Goal: Browse casually

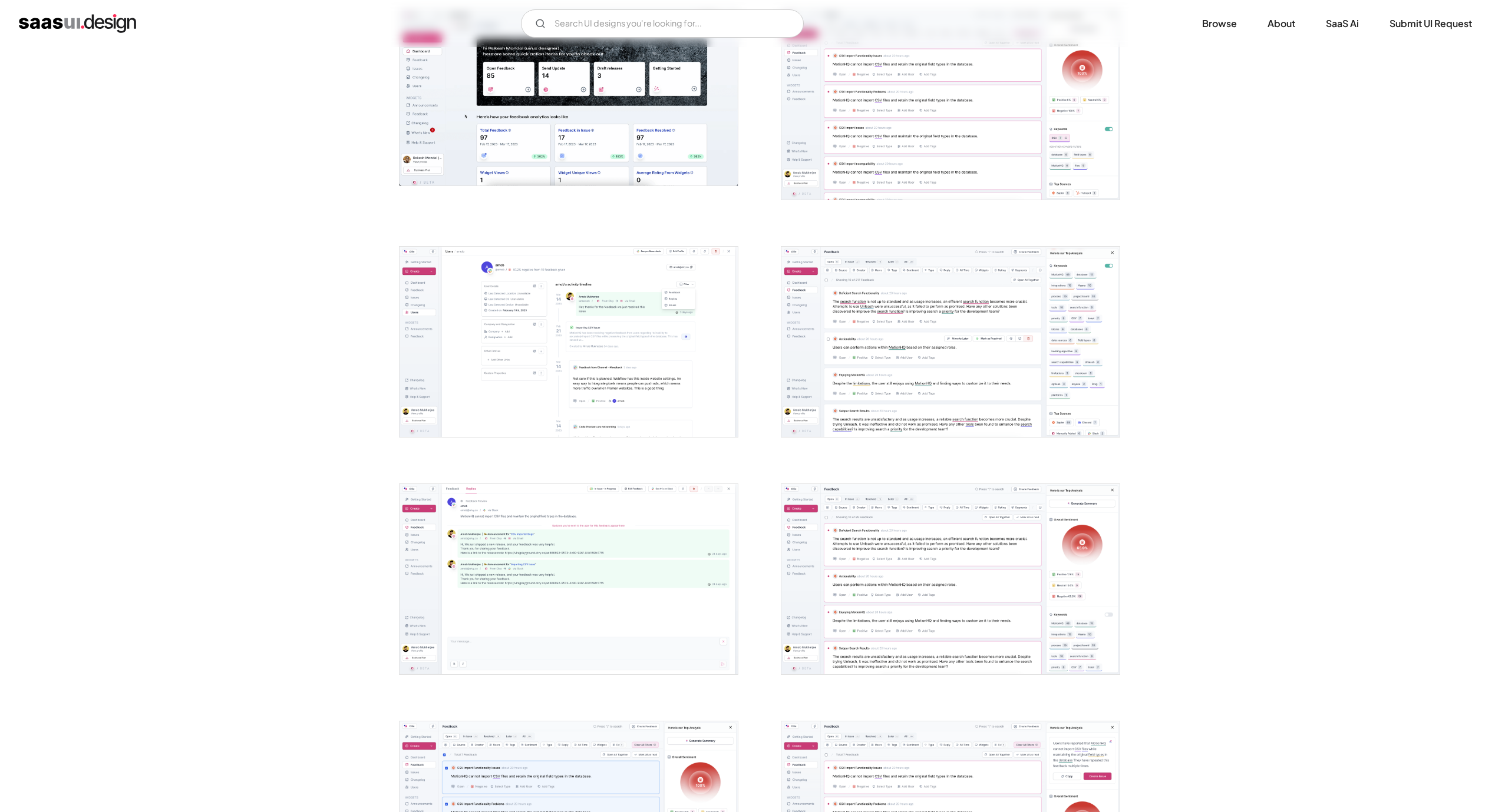
scroll to position [265, 0]
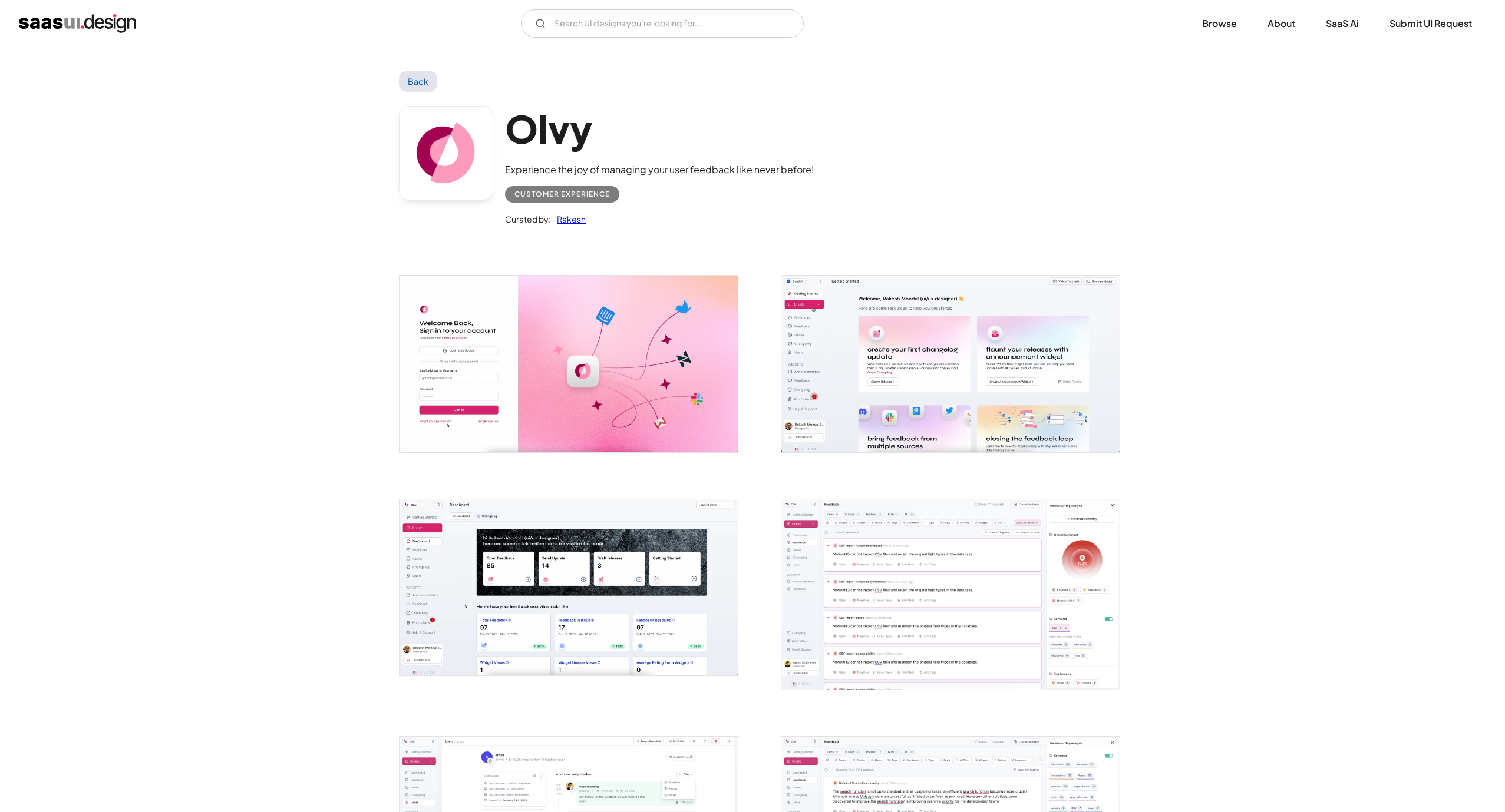
click at [405, 79] on link "Back" at bounding box center [418, 81] width 38 height 21
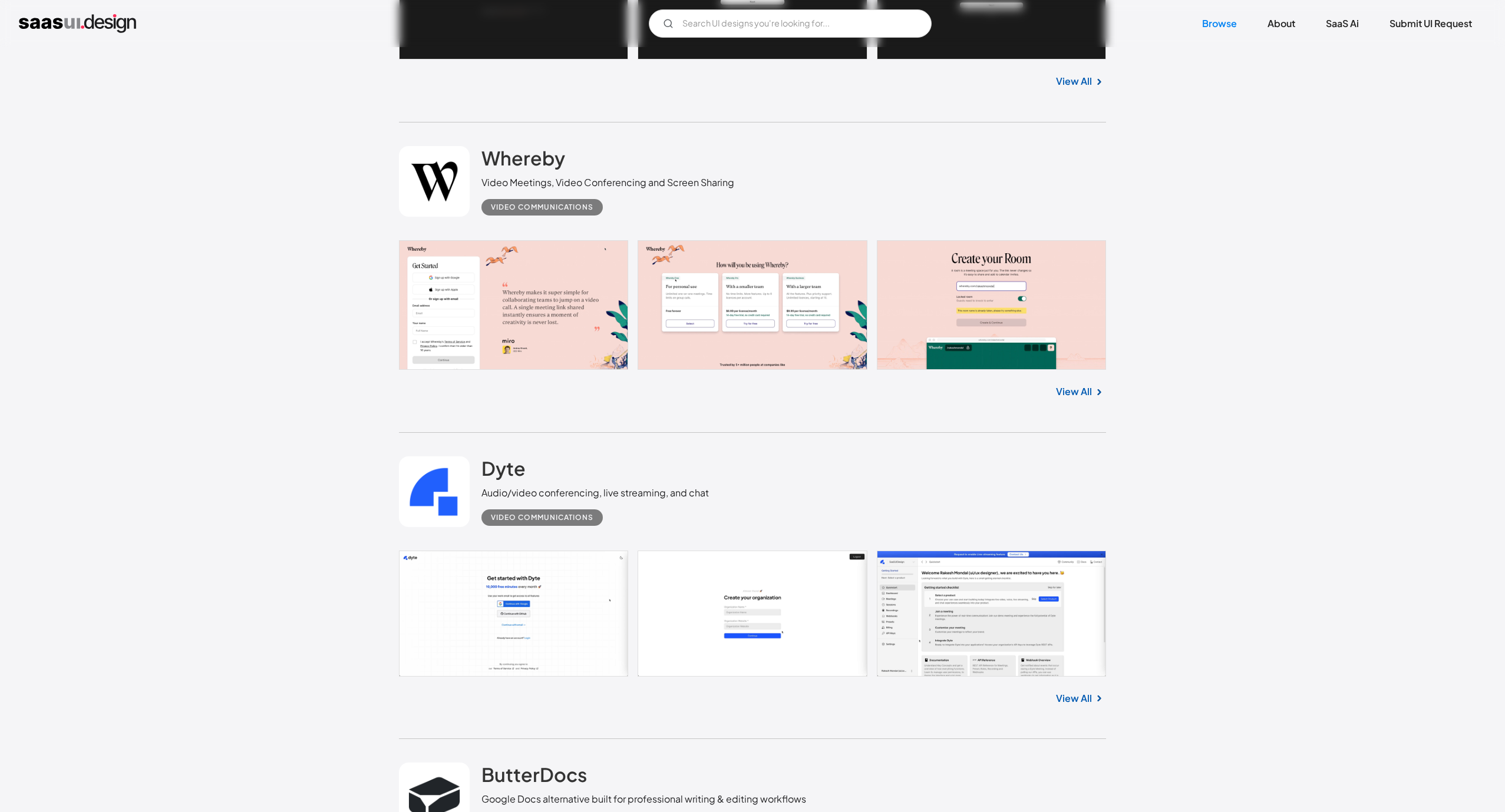
scroll to position [4153, 0]
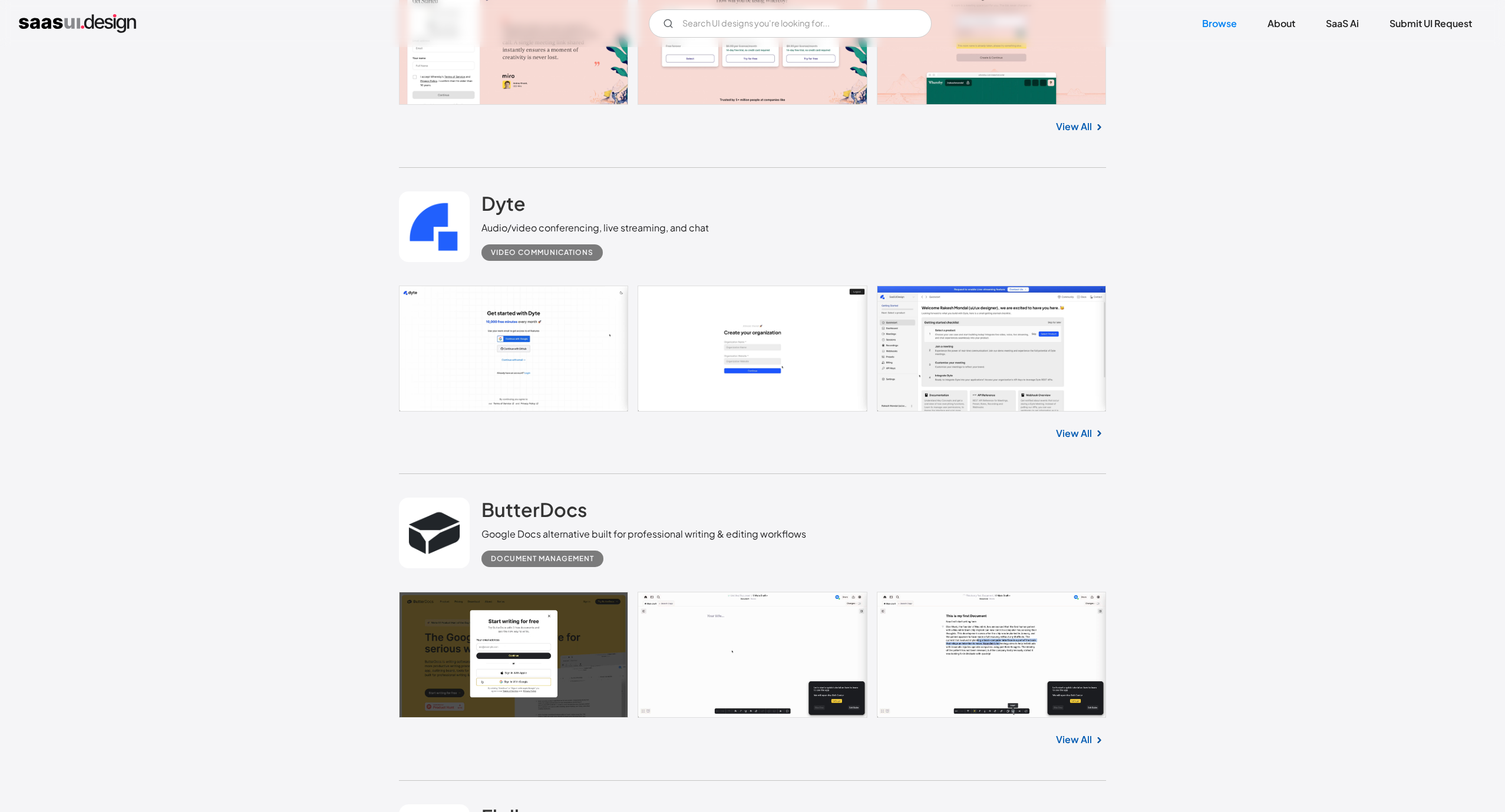
click at [971, 356] on link at bounding box center [752, 349] width 707 height 126
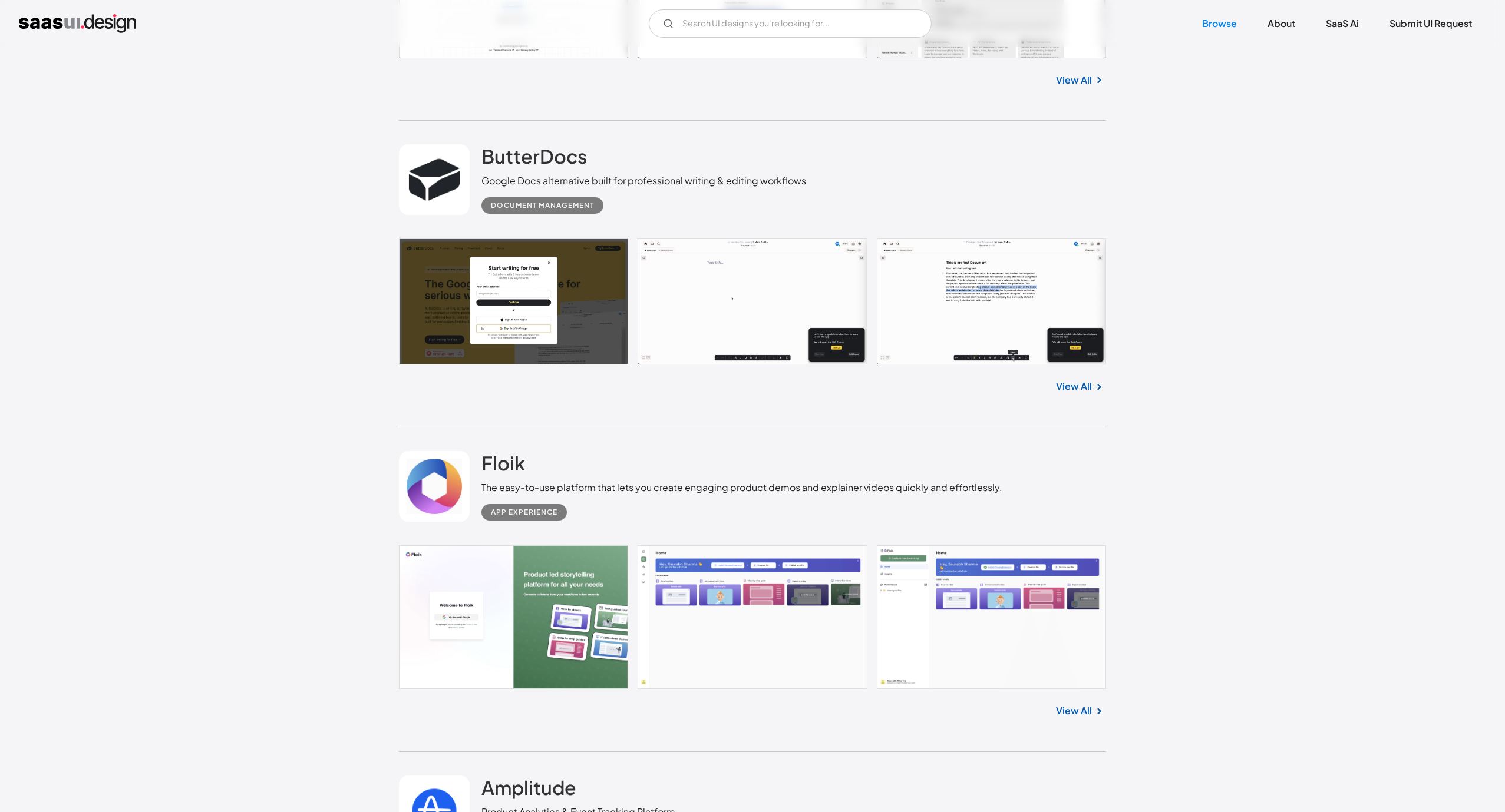
scroll to position [4948, 0]
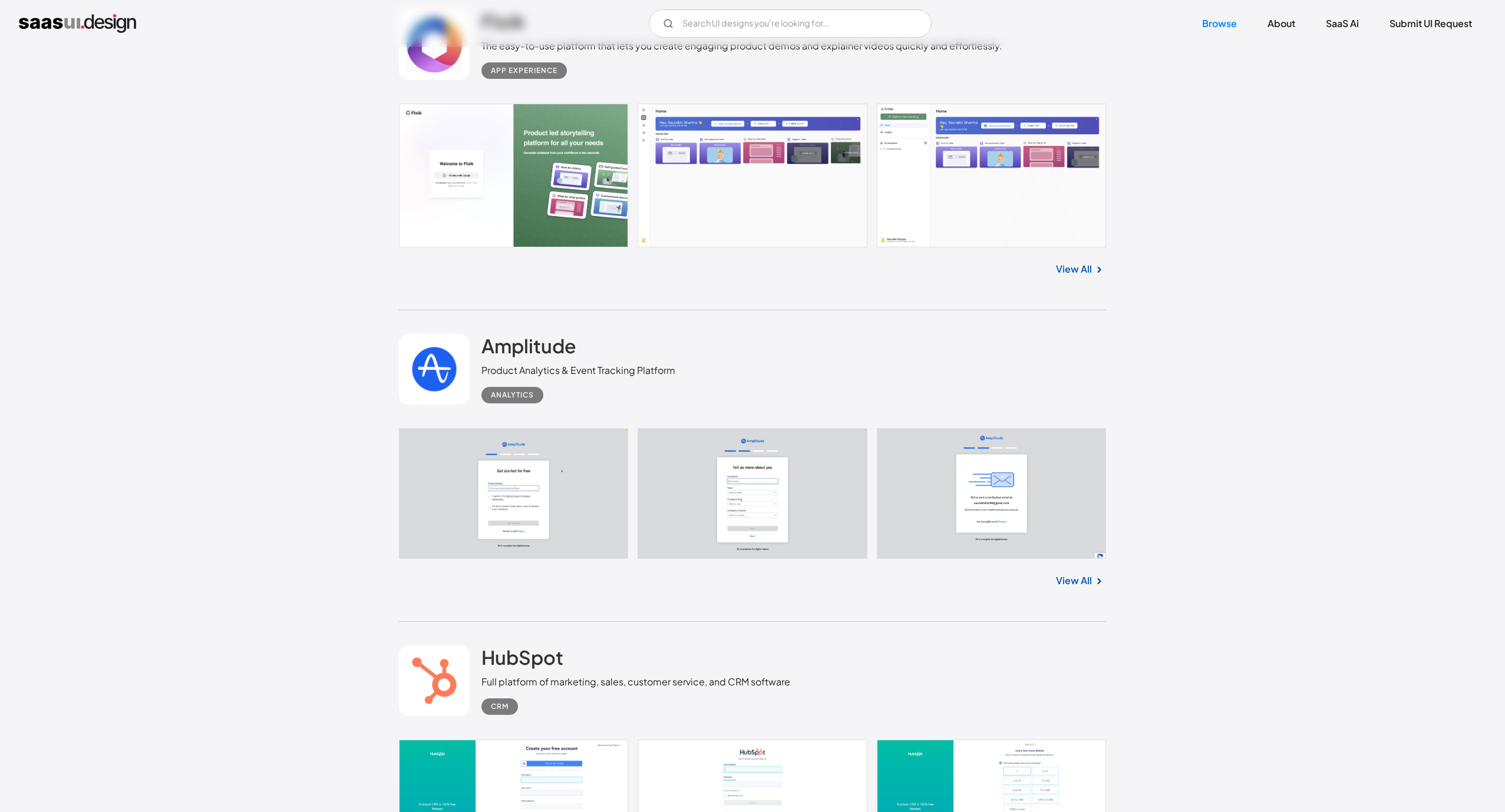
click at [727, 150] on link at bounding box center [752, 175] width 707 height 143
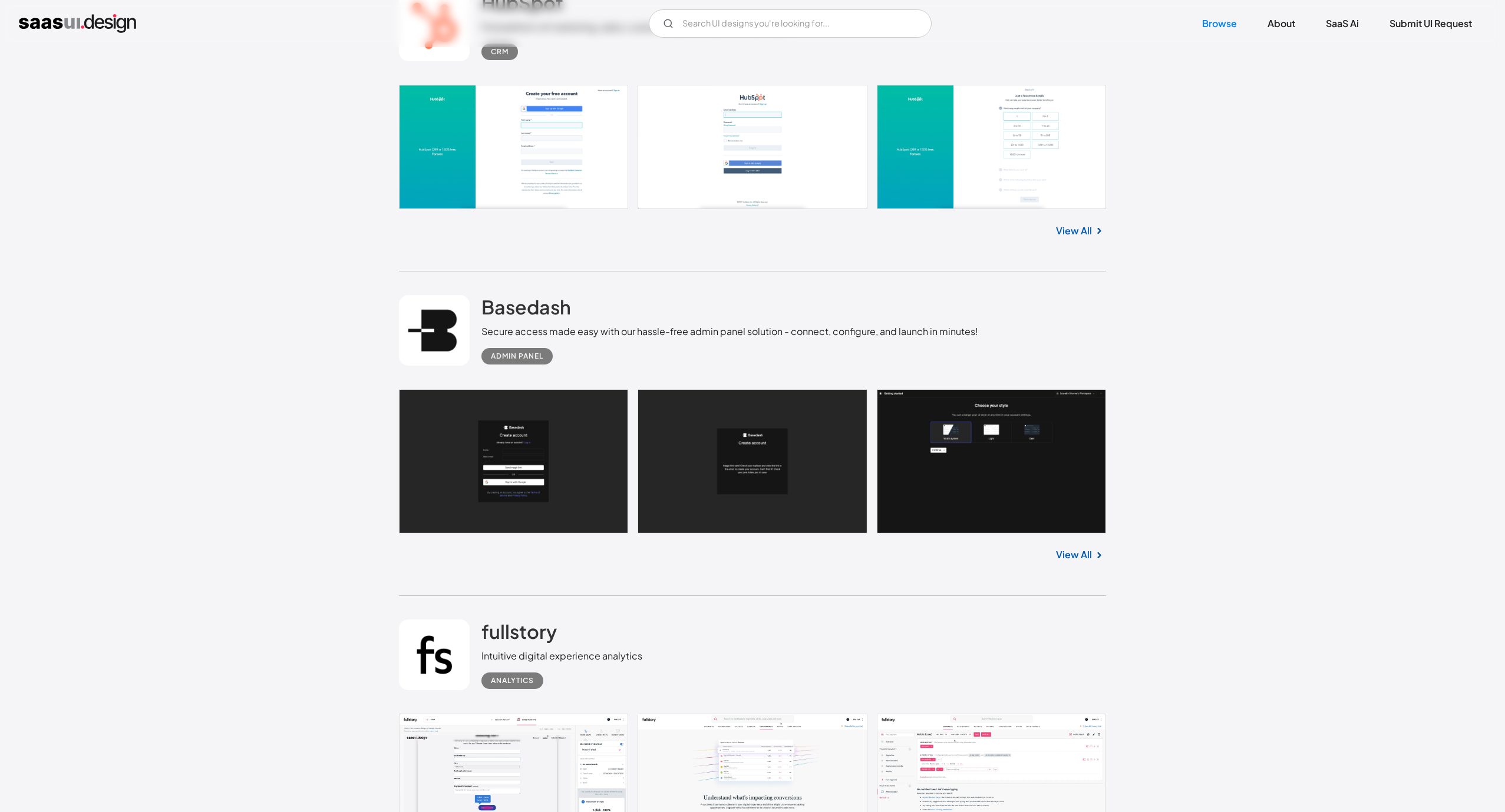
scroll to position [5832, 0]
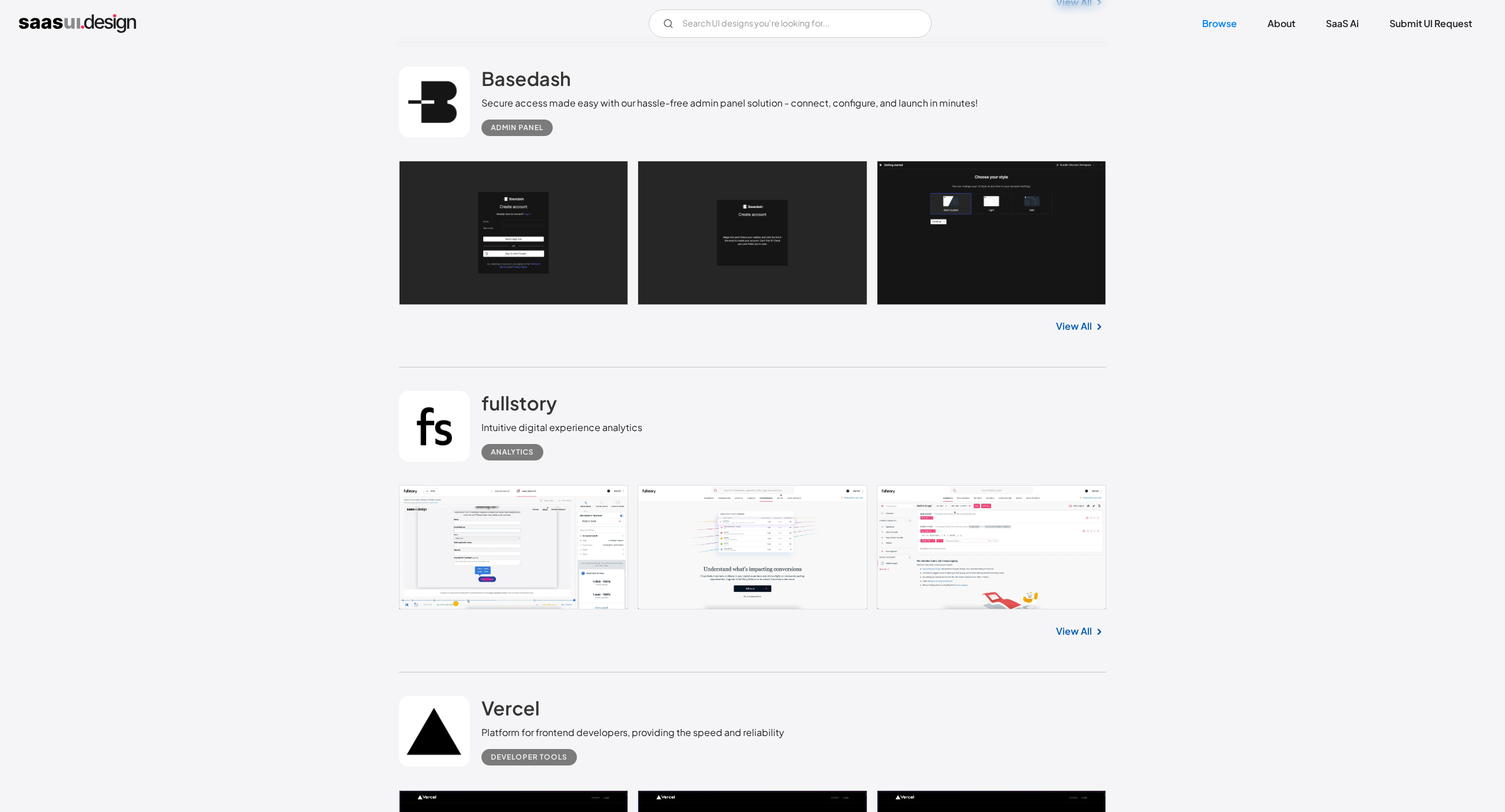
click at [999, 225] on link at bounding box center [752, 232] width 707 height 143
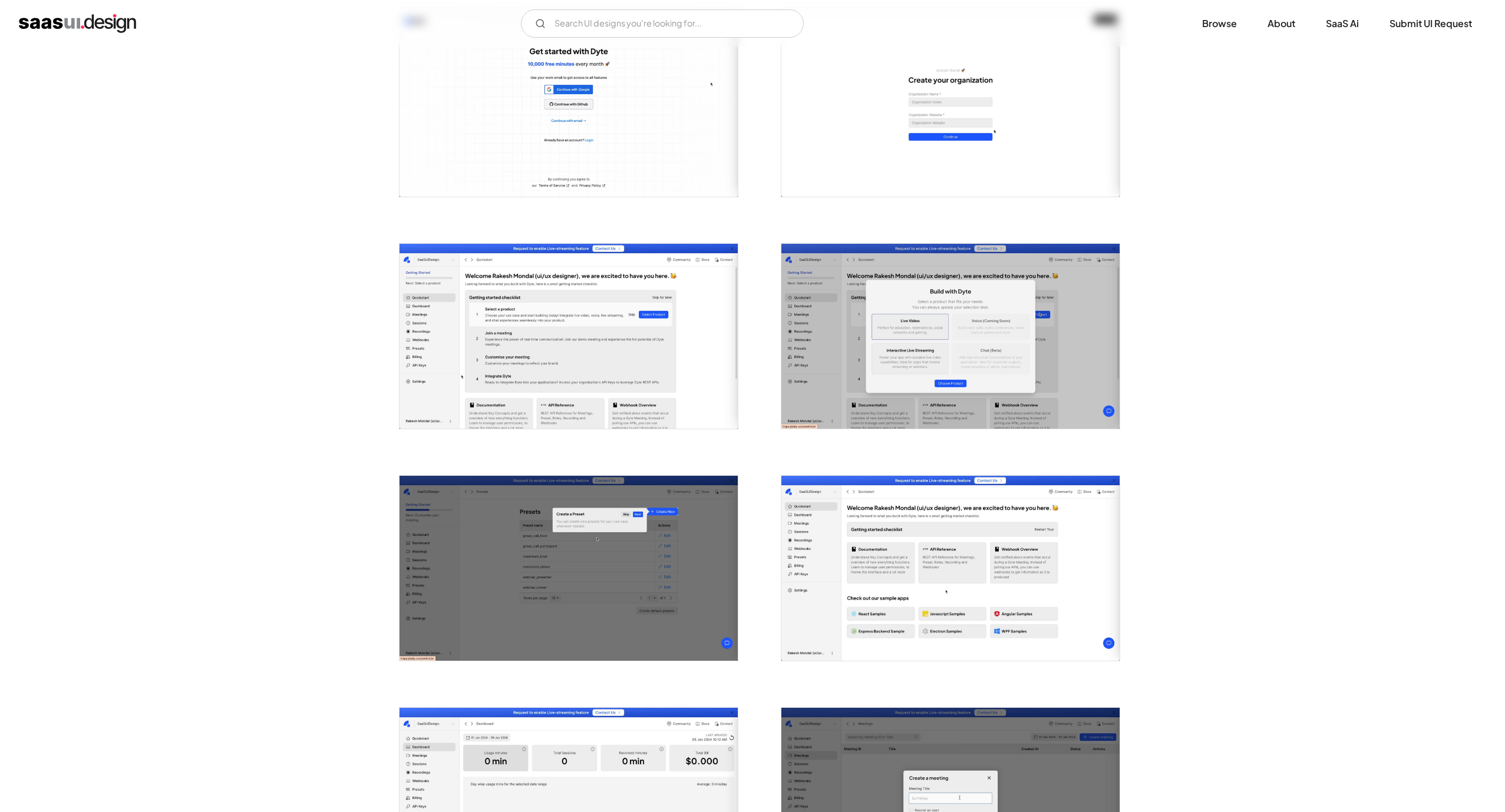
scroll to position [265, 0]
click at [593, 327] on img "open lightbox" at bounding box center [568, 335] width 338 height 185
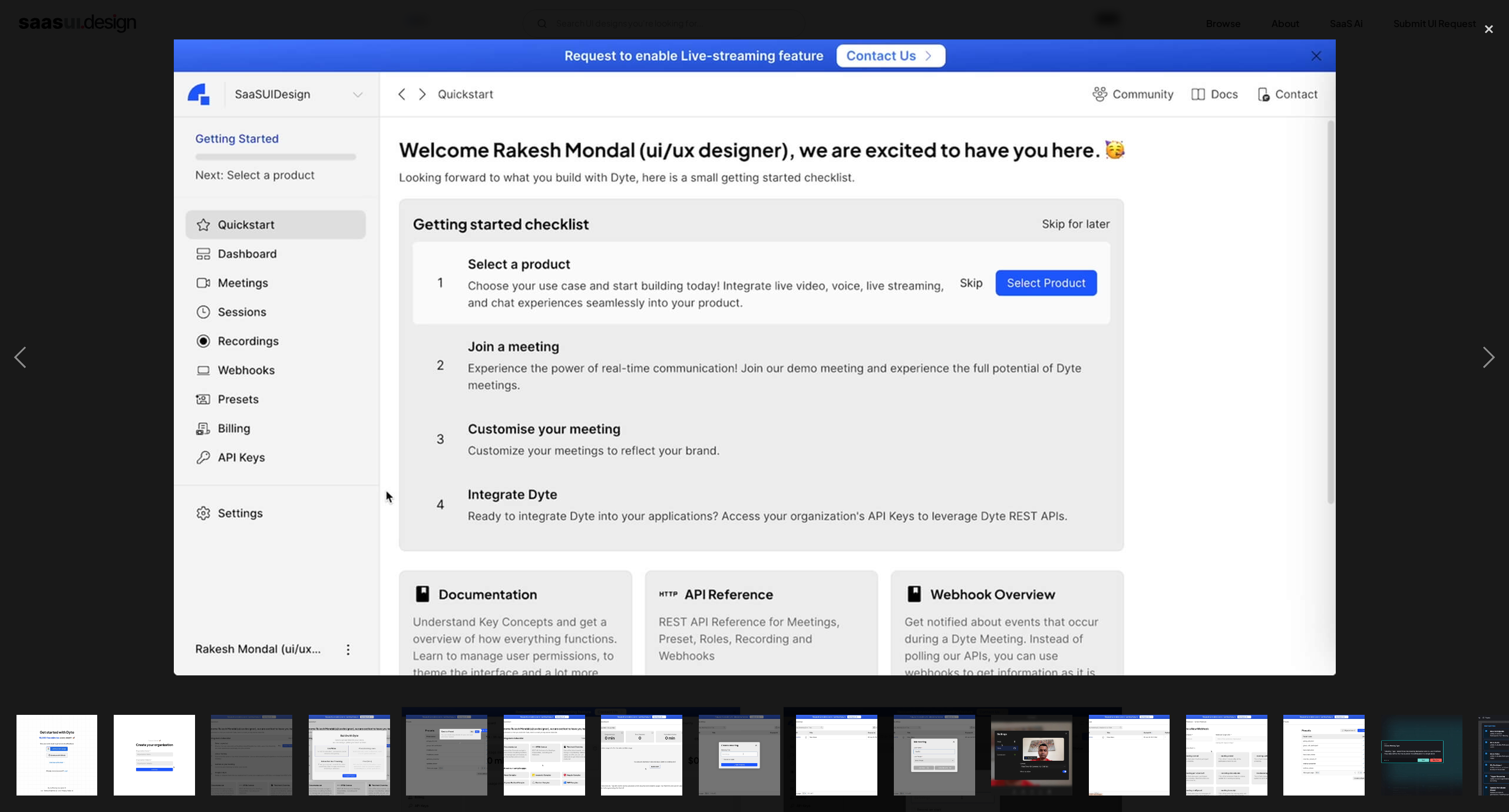
click at [534, 272] on img at bounding box center [754, 358] width 1162 height 636
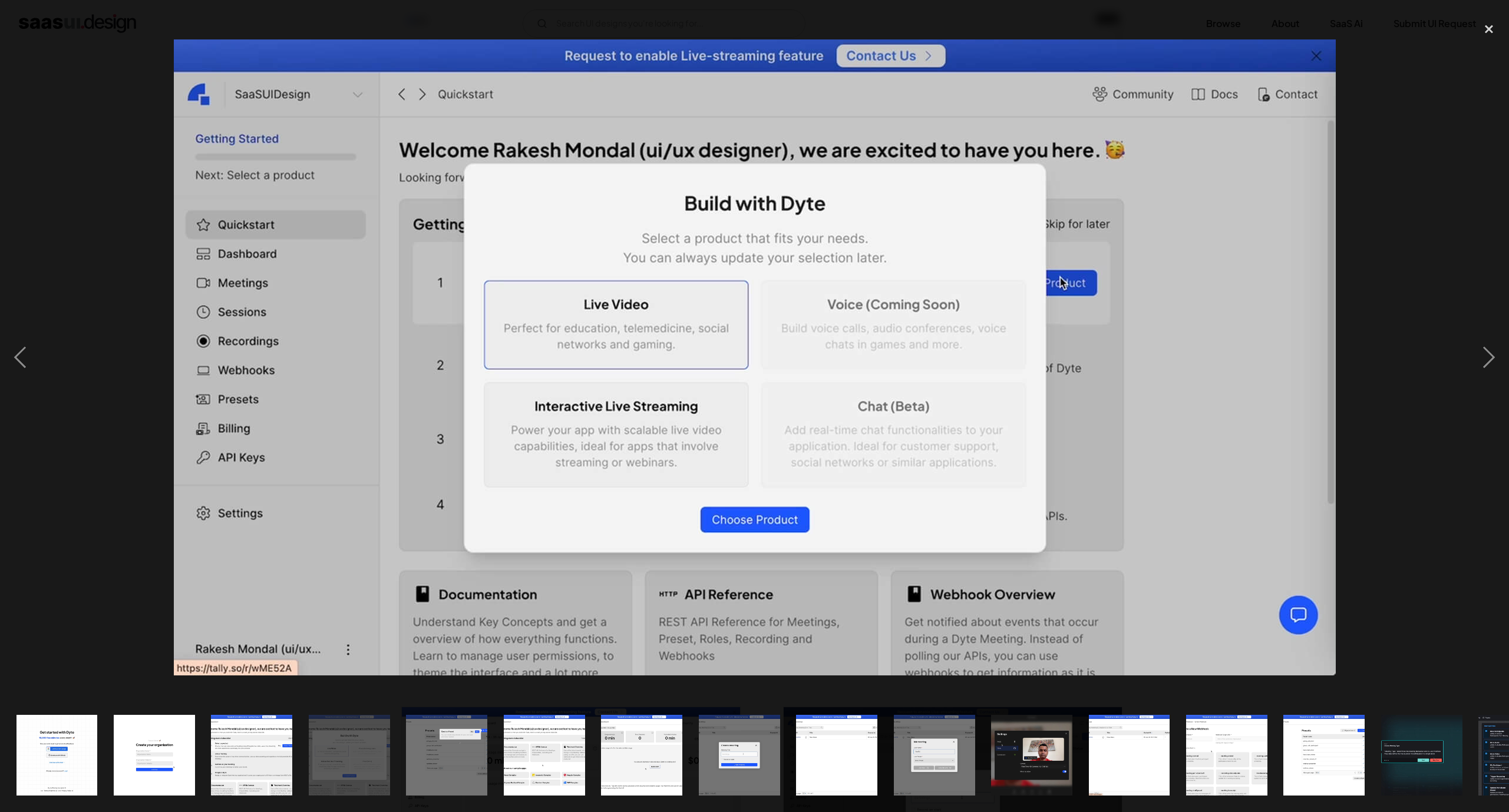
click at [484, 297] on img at bounding box center [754, 358] width 1162 height 636
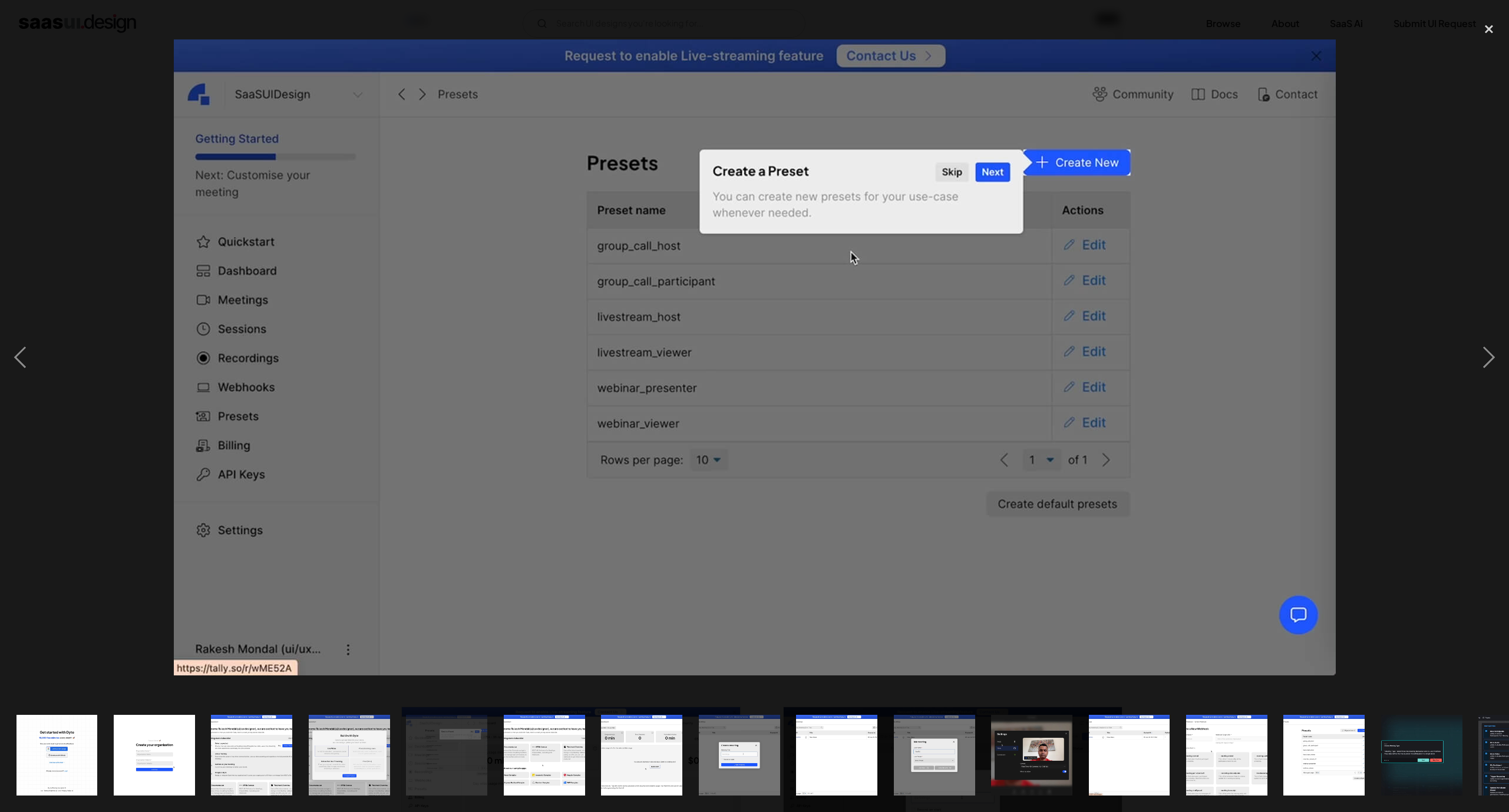
click at [649, 316] on img at bounding box center [754, 358] width 1162 height 636
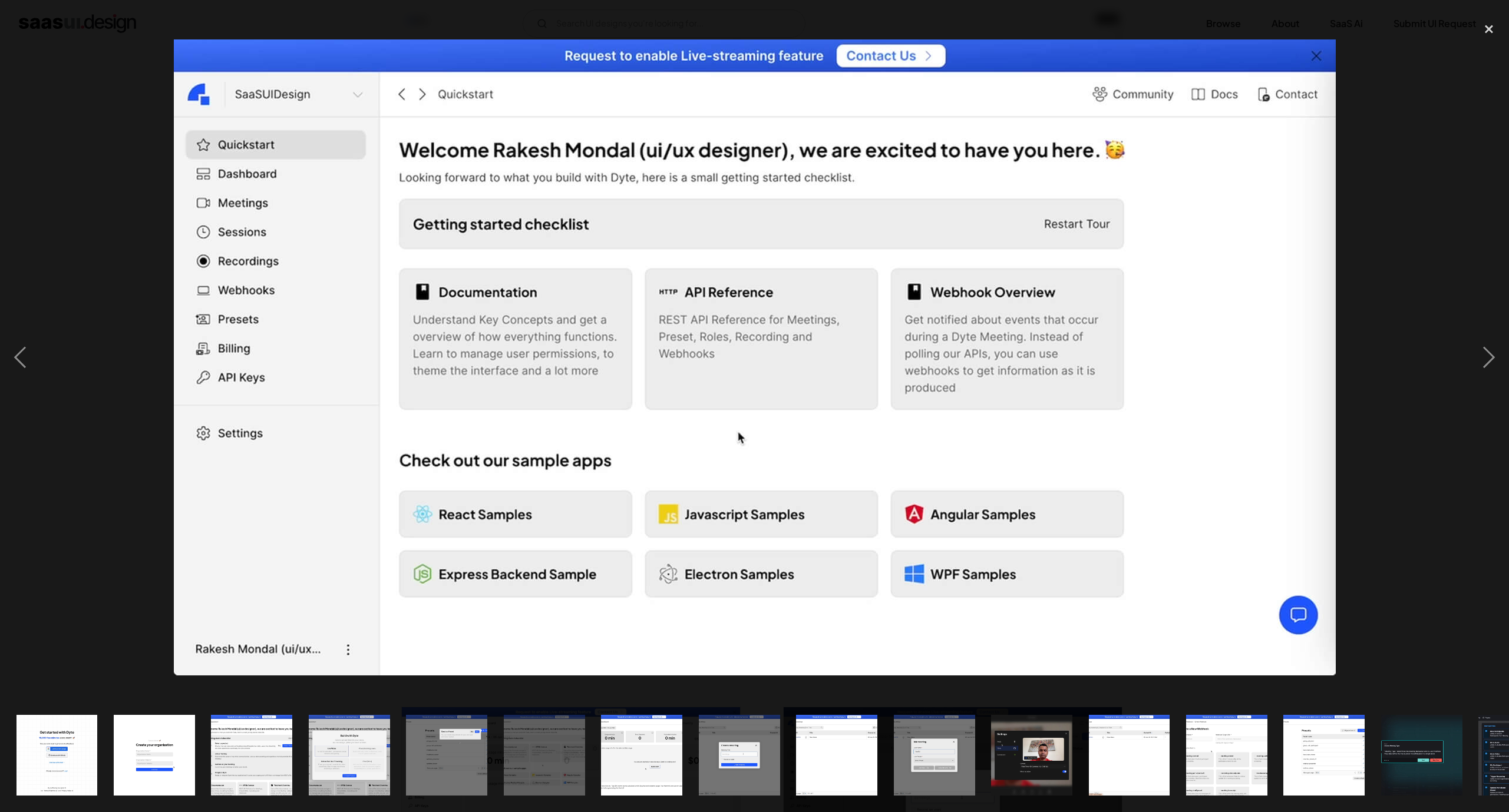
click at [659, 296] on img at bounding box center [754, 358] width 1162 height 636
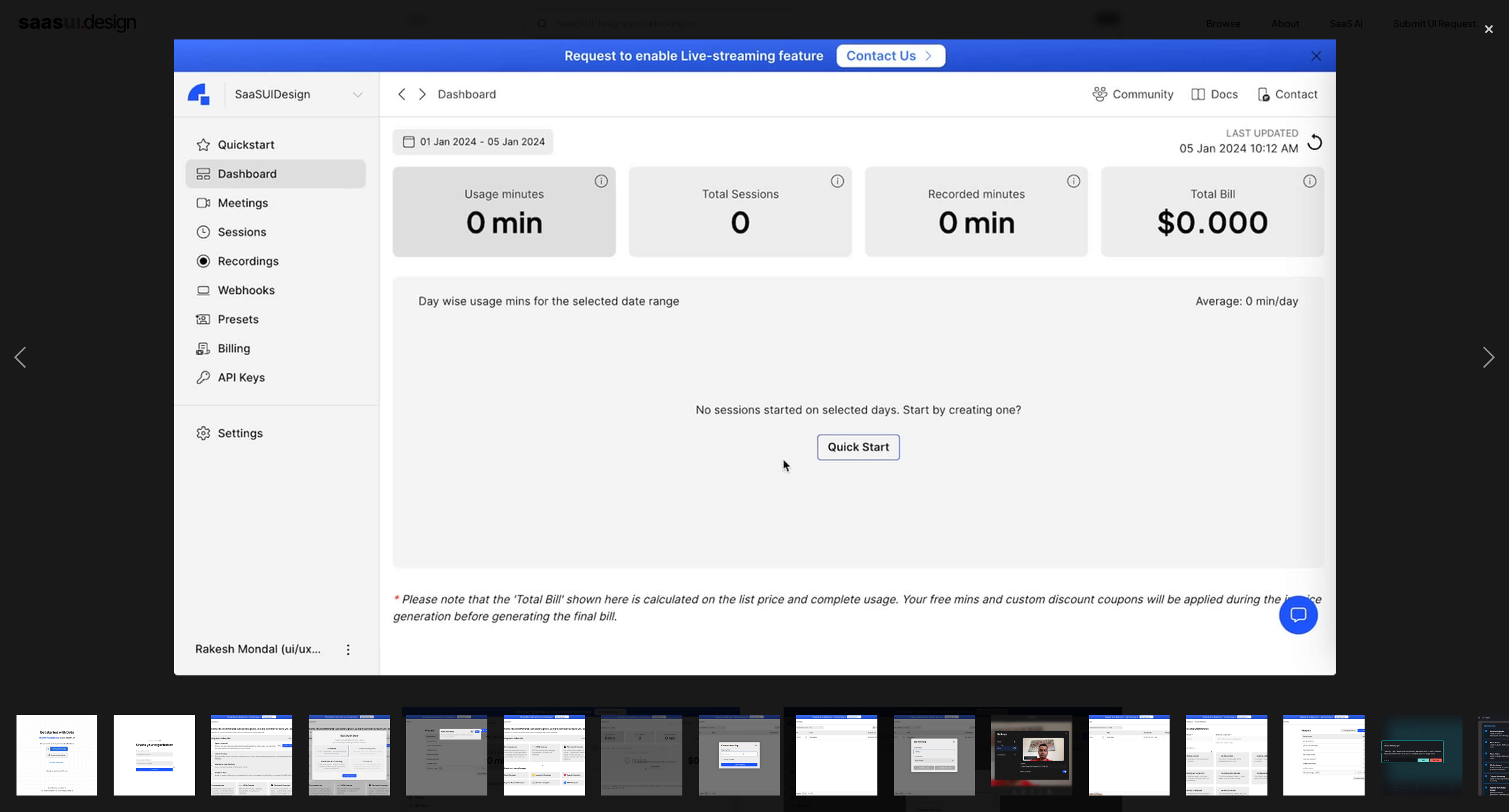
click at [659, 297] on img at bounding box center [754, 358] width 1162 height 636
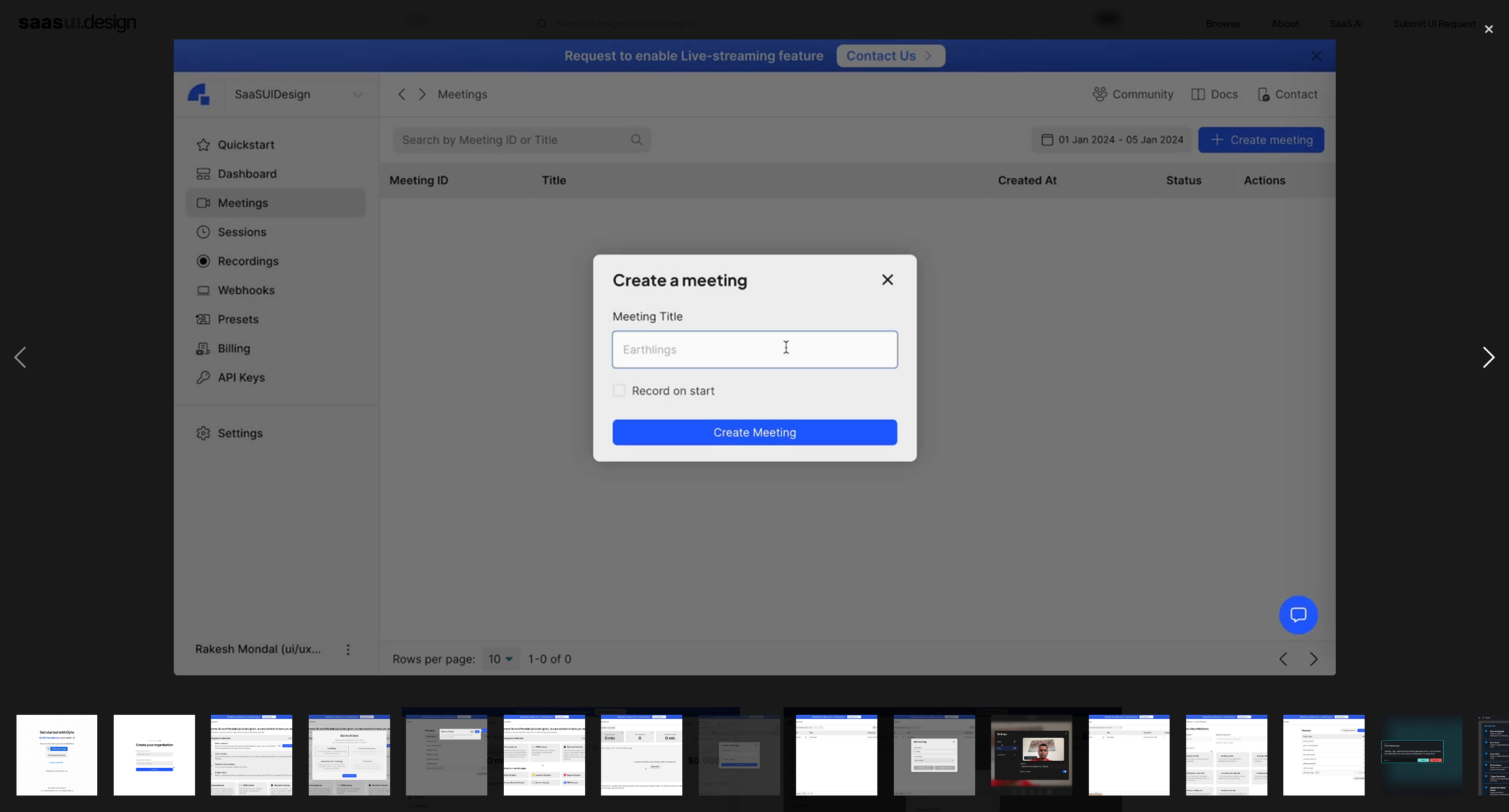
click at [1504, 246] on div "next image" at bounding box center [1489, 358] width 40 height 682
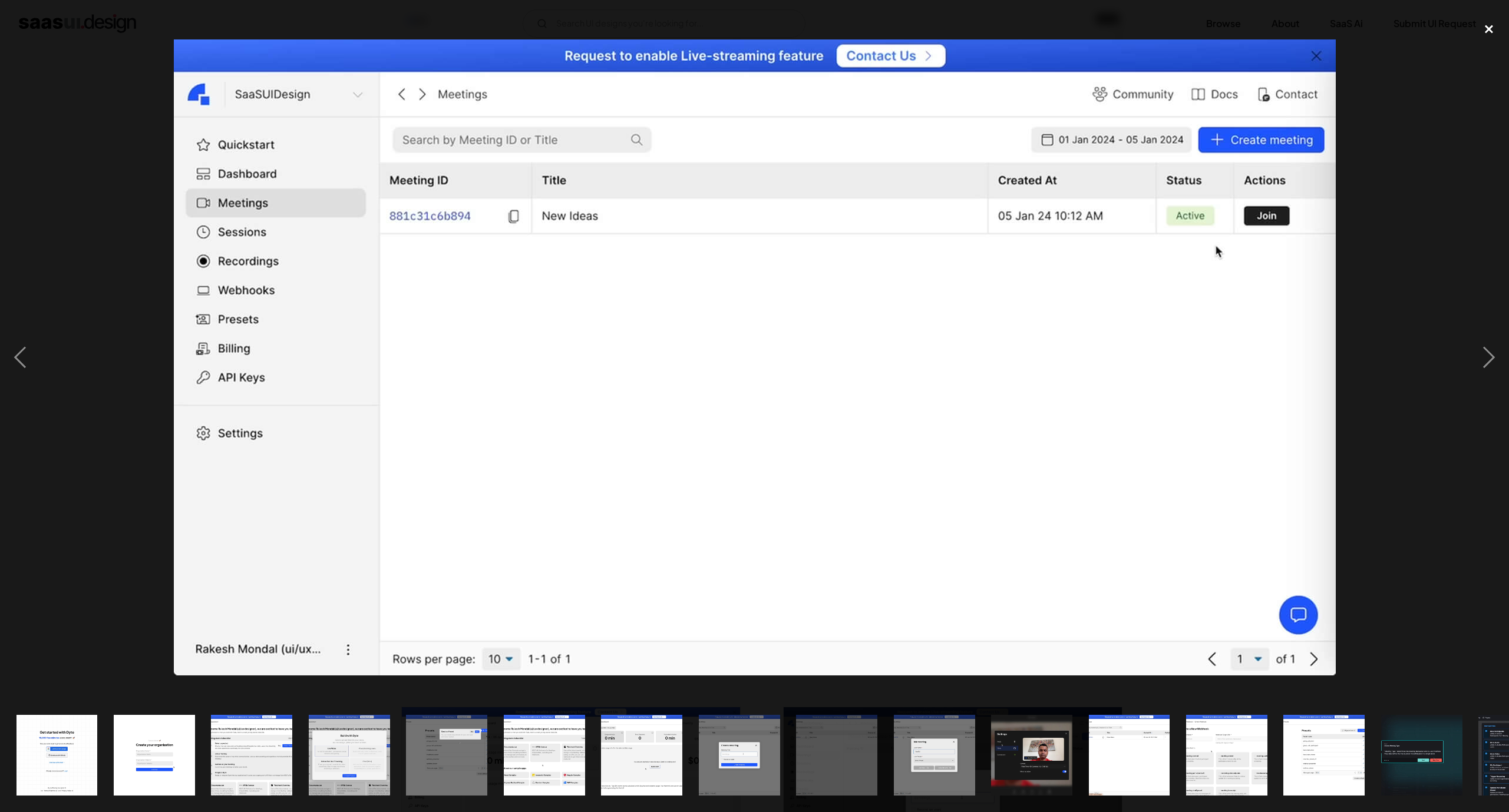
click at [1487, 32] on div "close lightbox" at bounding box center [1489, 30] width 40 height 26
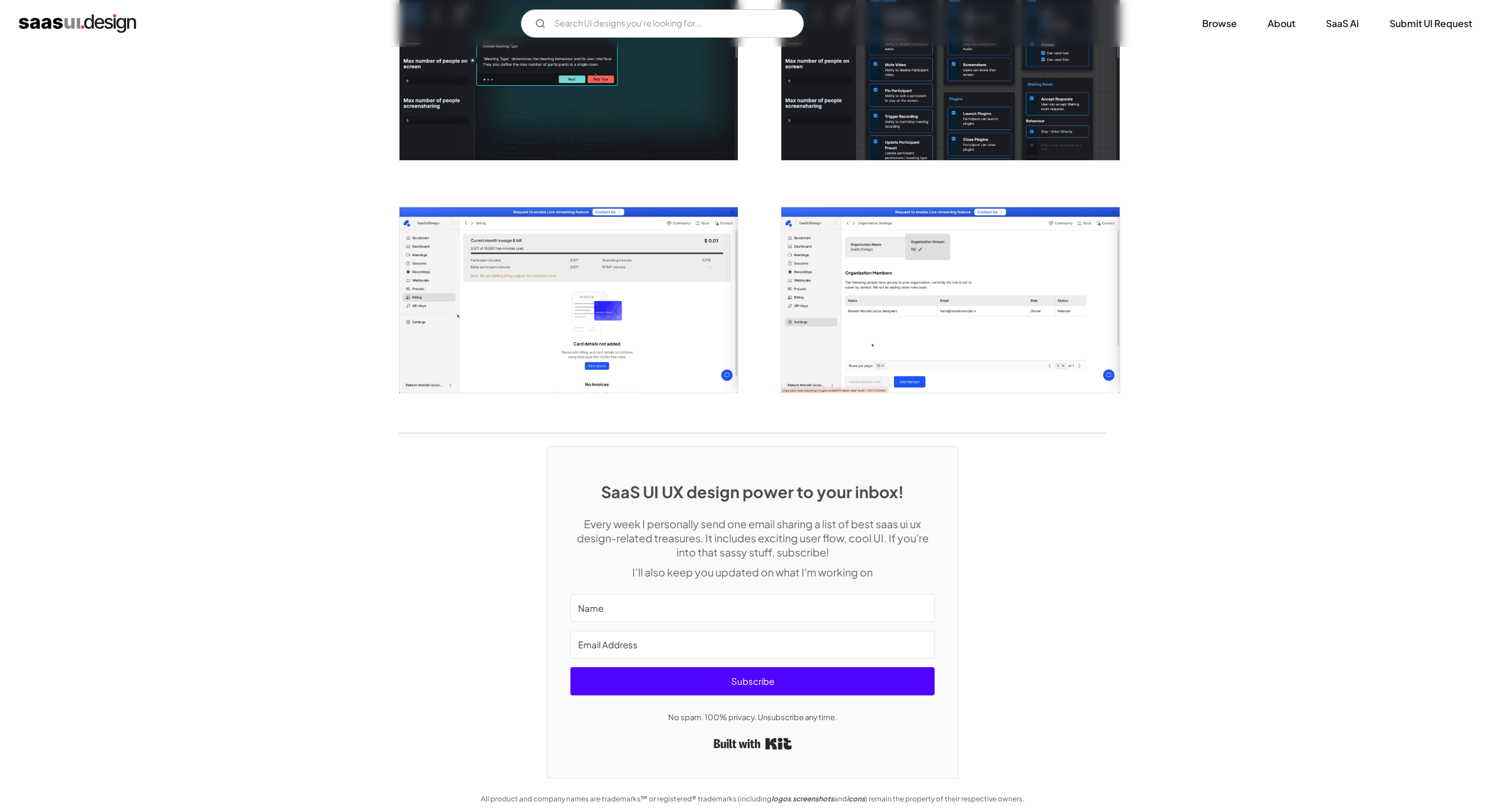
scroll to position [1934, 0]
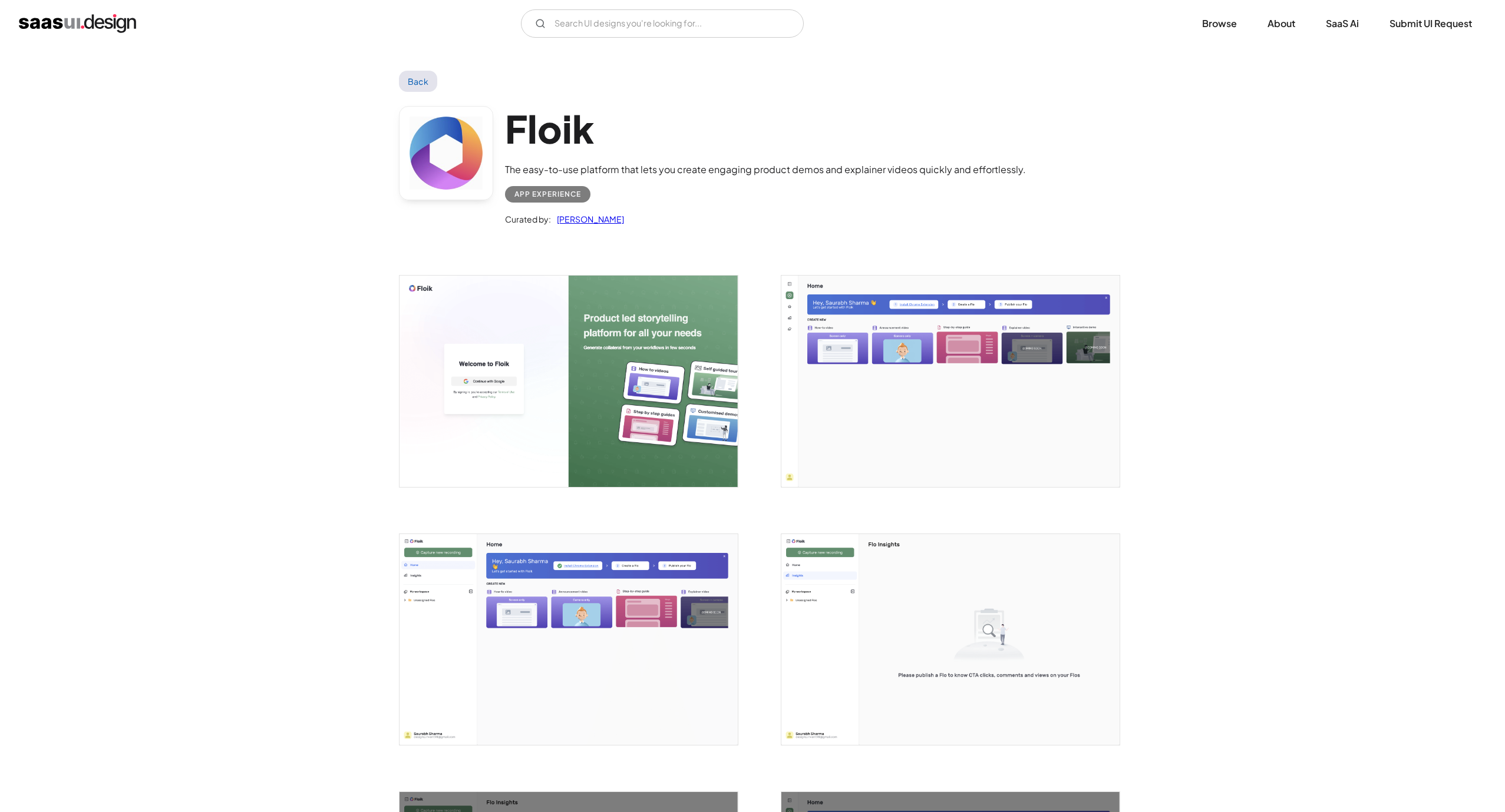
click at [909, 360] on img "open lightbox" at bounding box center [950, 382] width 338 height 211
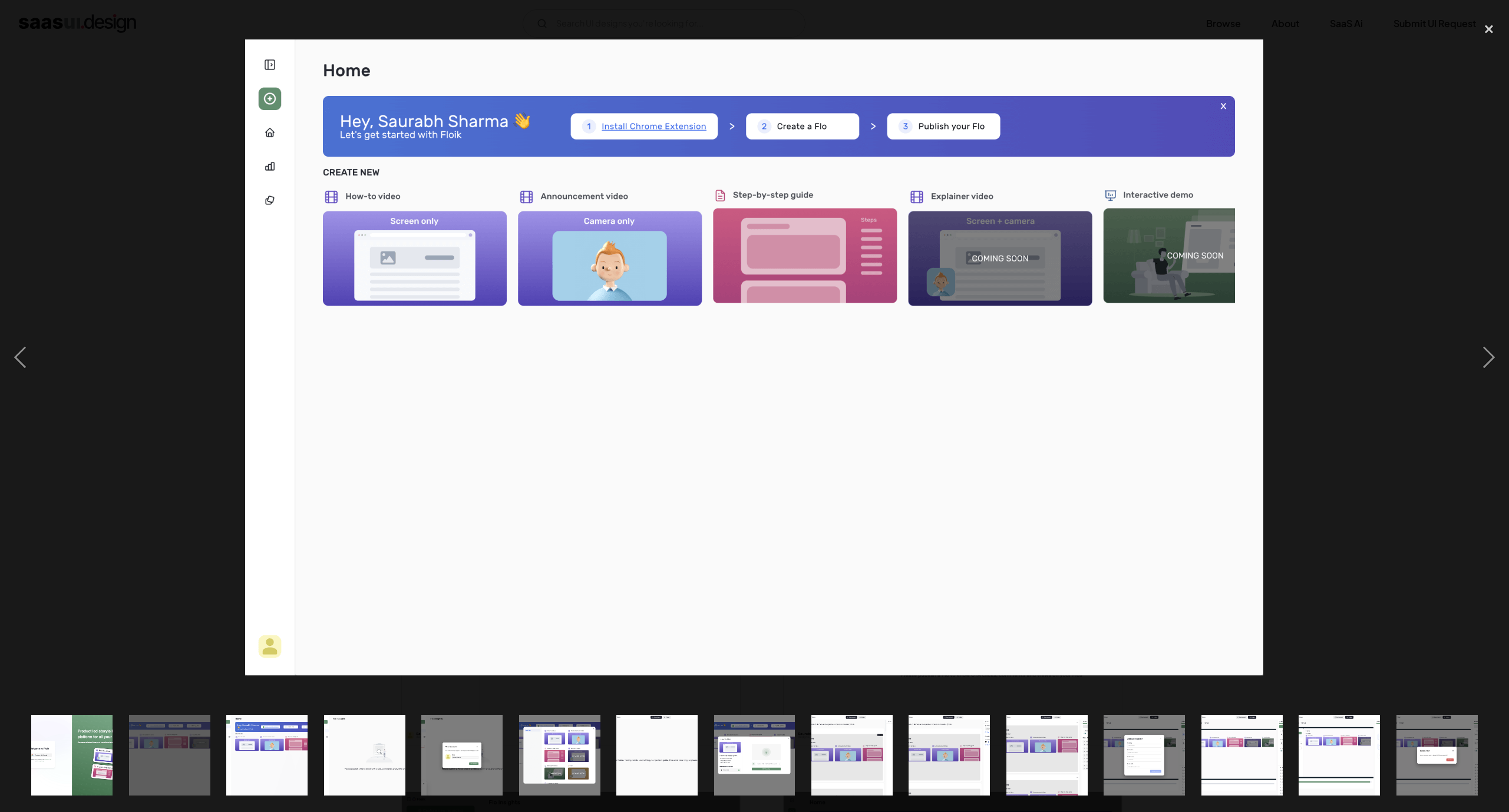
click at [1312, 192] on div at bounding box center [754, 358] width 1509 height 682
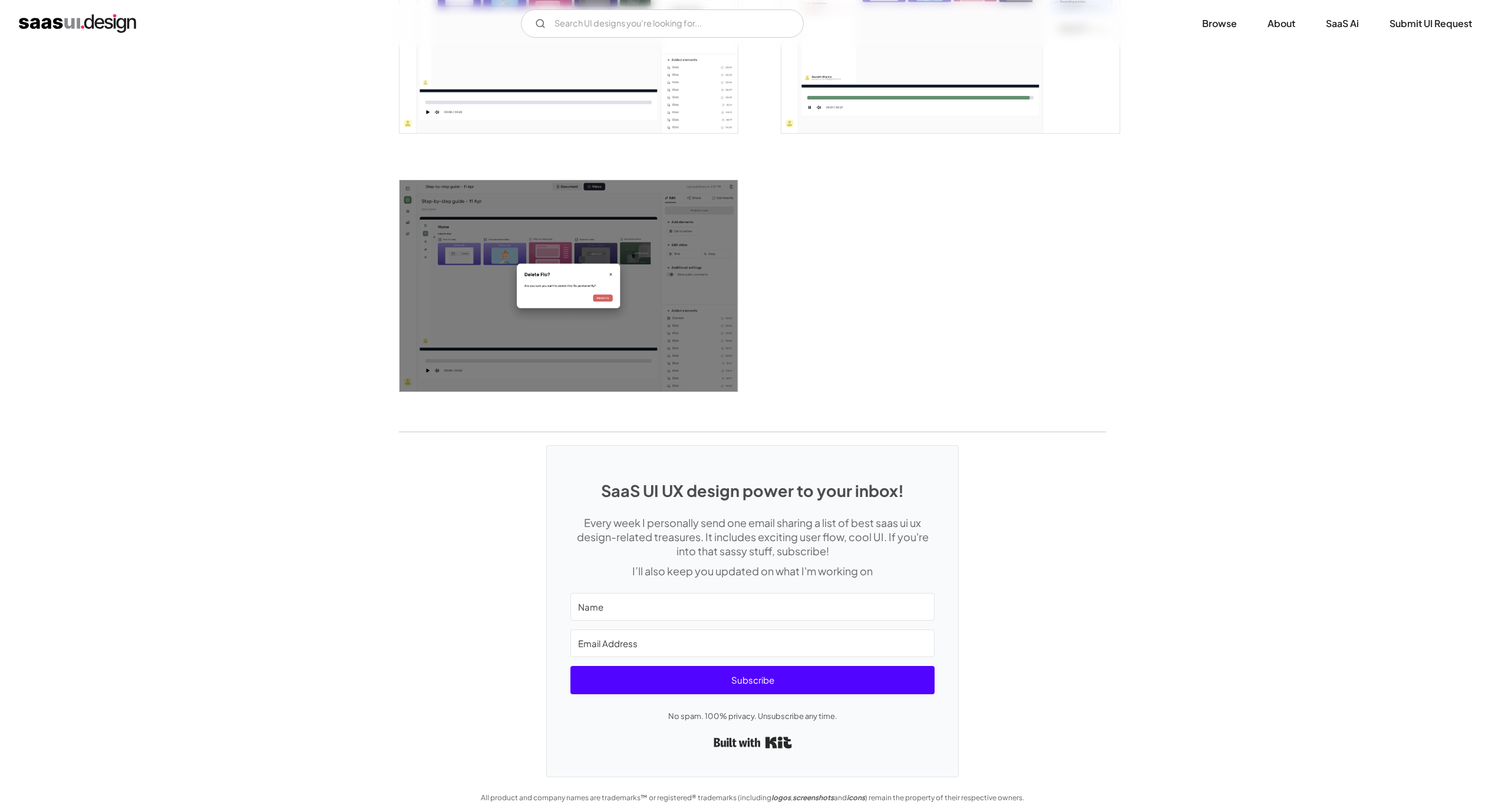
scroll to position [1910, 0]
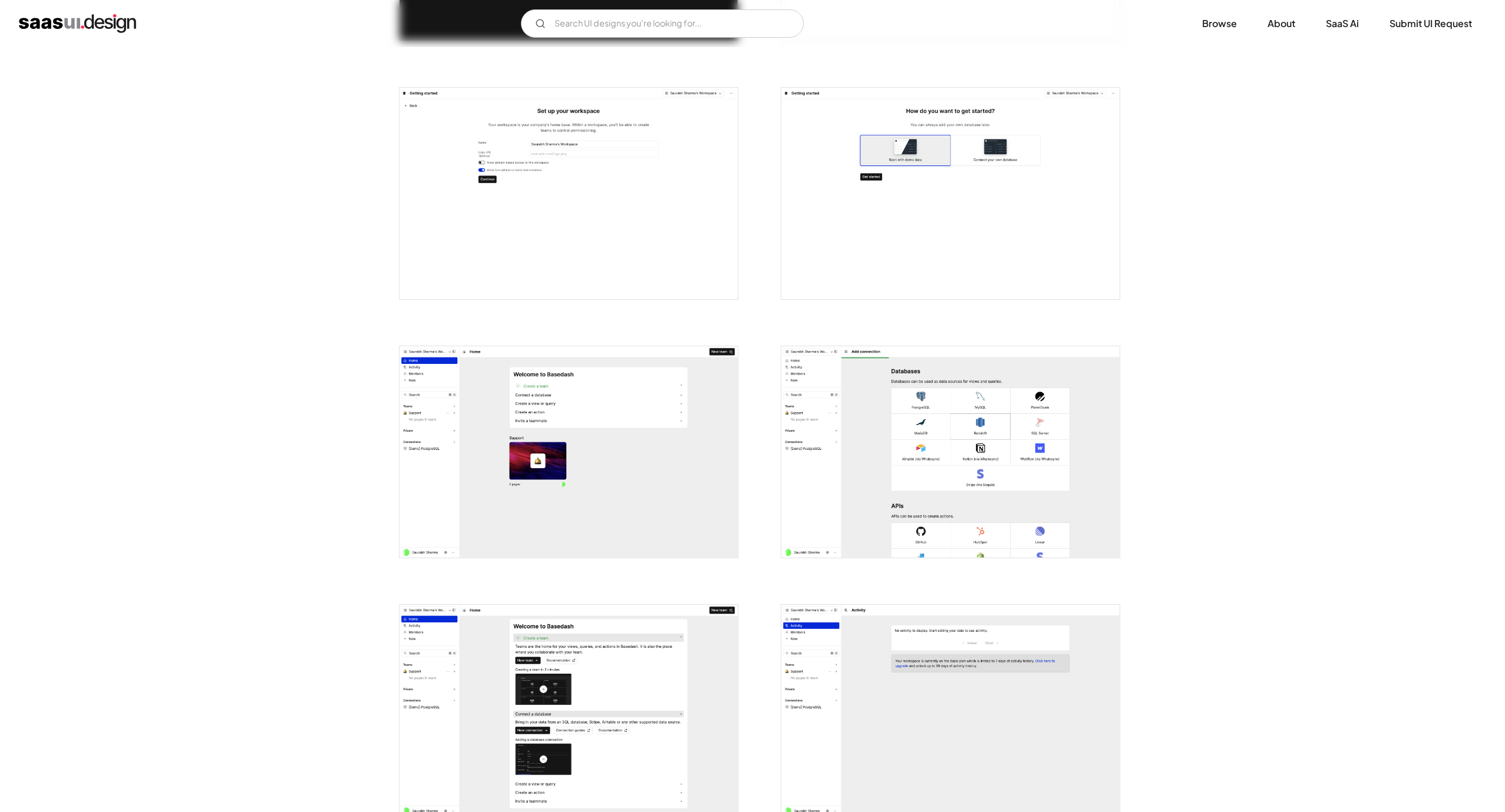
scroll to position [707, 0]
click at [668, 411] on img "open lightbox" at bounding box center [568, 450] width 338 height 211
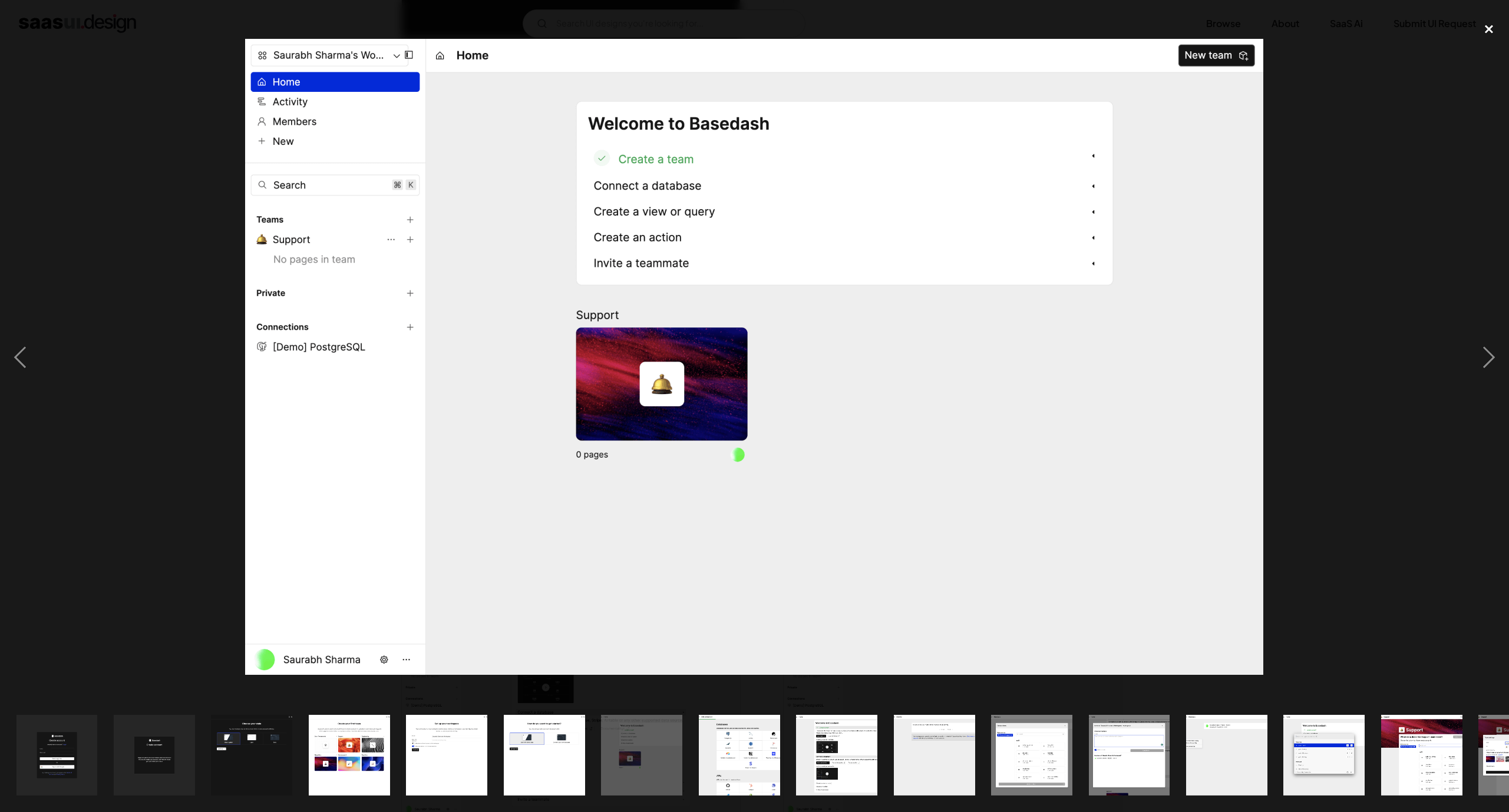
click at [1493, 31] on div "close lightbox" at bounding box center [1489, 30] width 40 height 26
